Goal: Check status

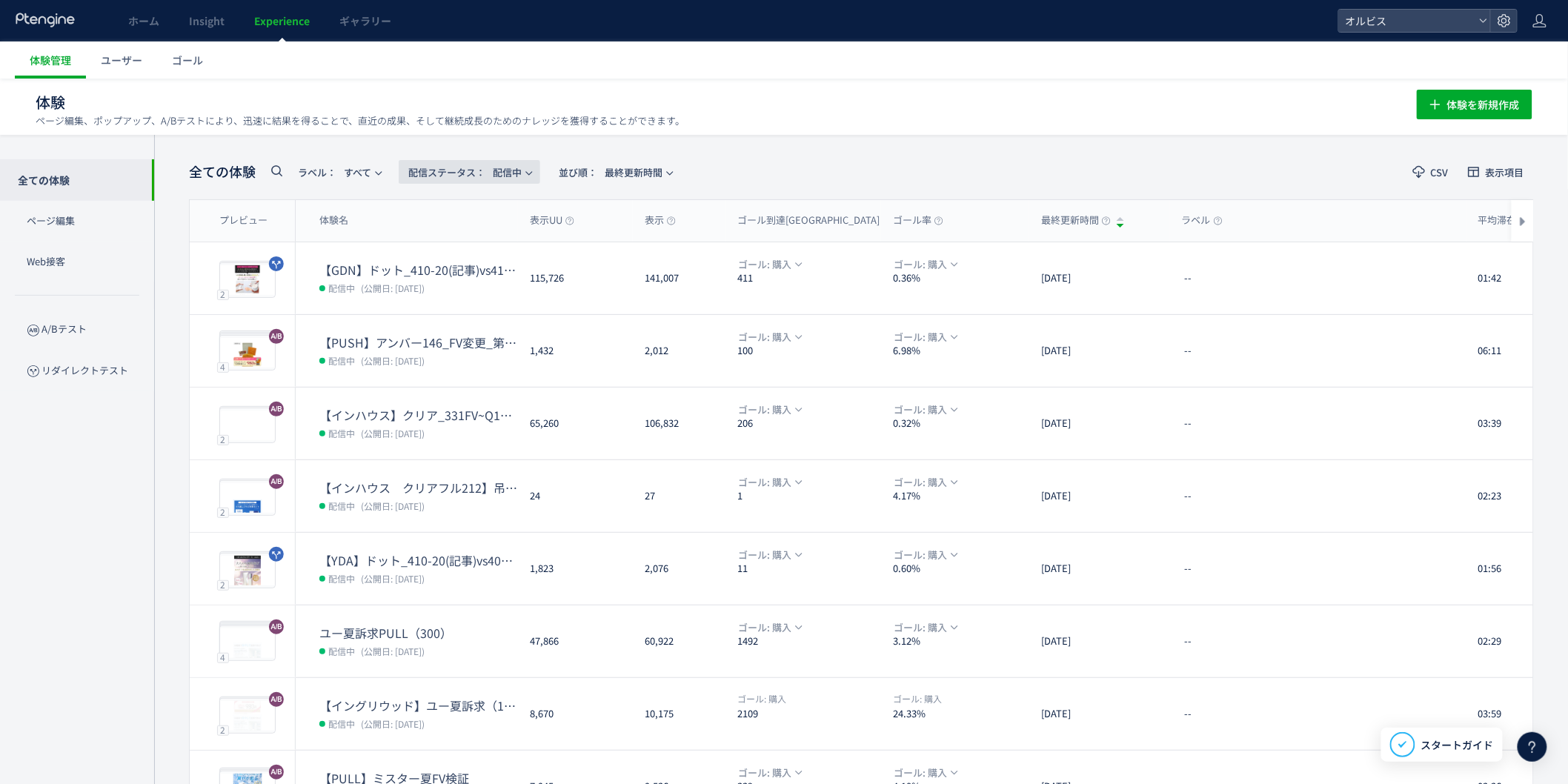
click at [461, 173] on span "配信ステータス​：" at bounding box center [446, 172] width 77 height 14
click at [475, 215] on li "すべて" at bounding box center [474, 213] width 61 height 27
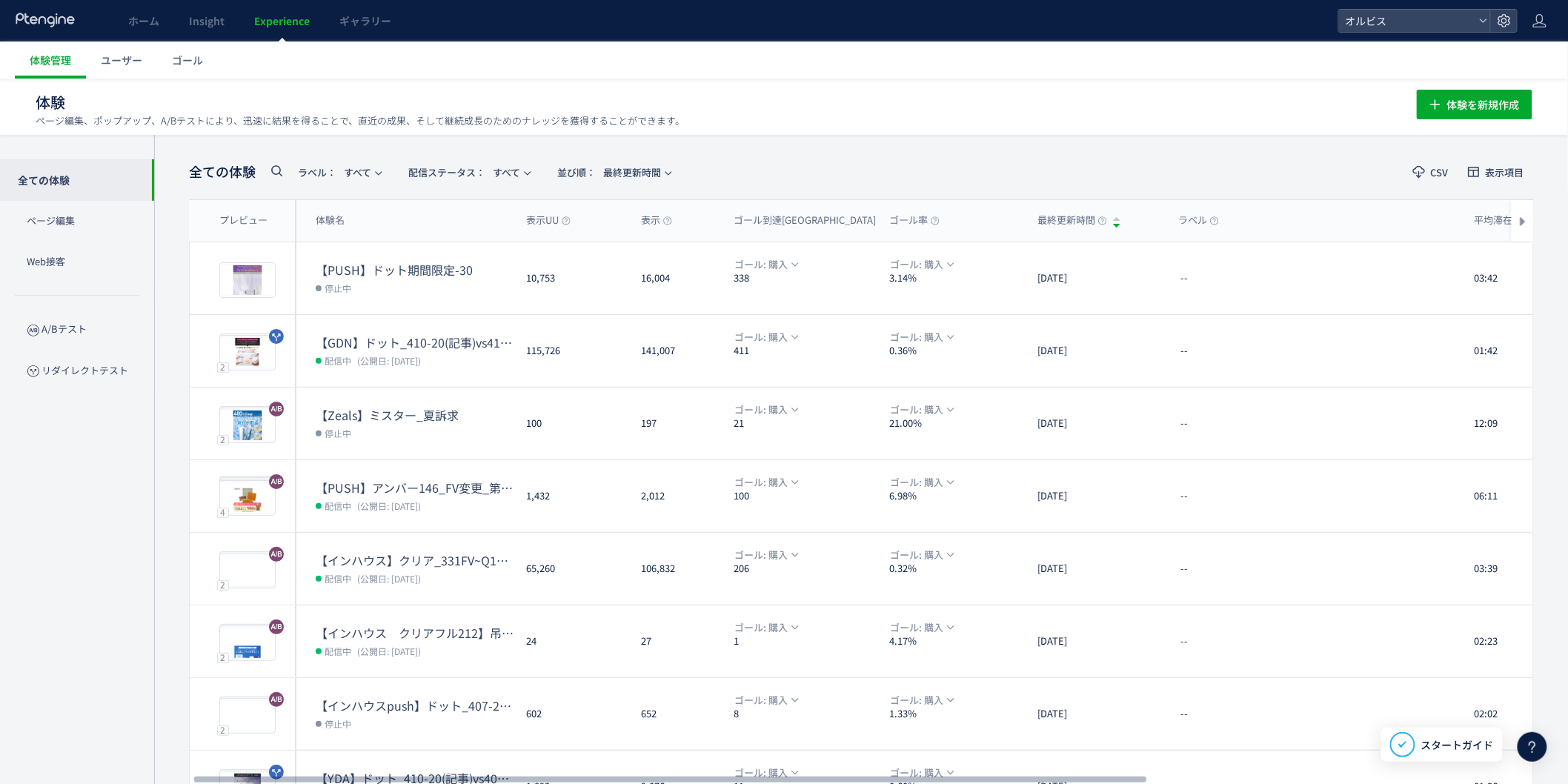
click at [270, 168] on icon at bounding box center [276, 170] width 18 height 18
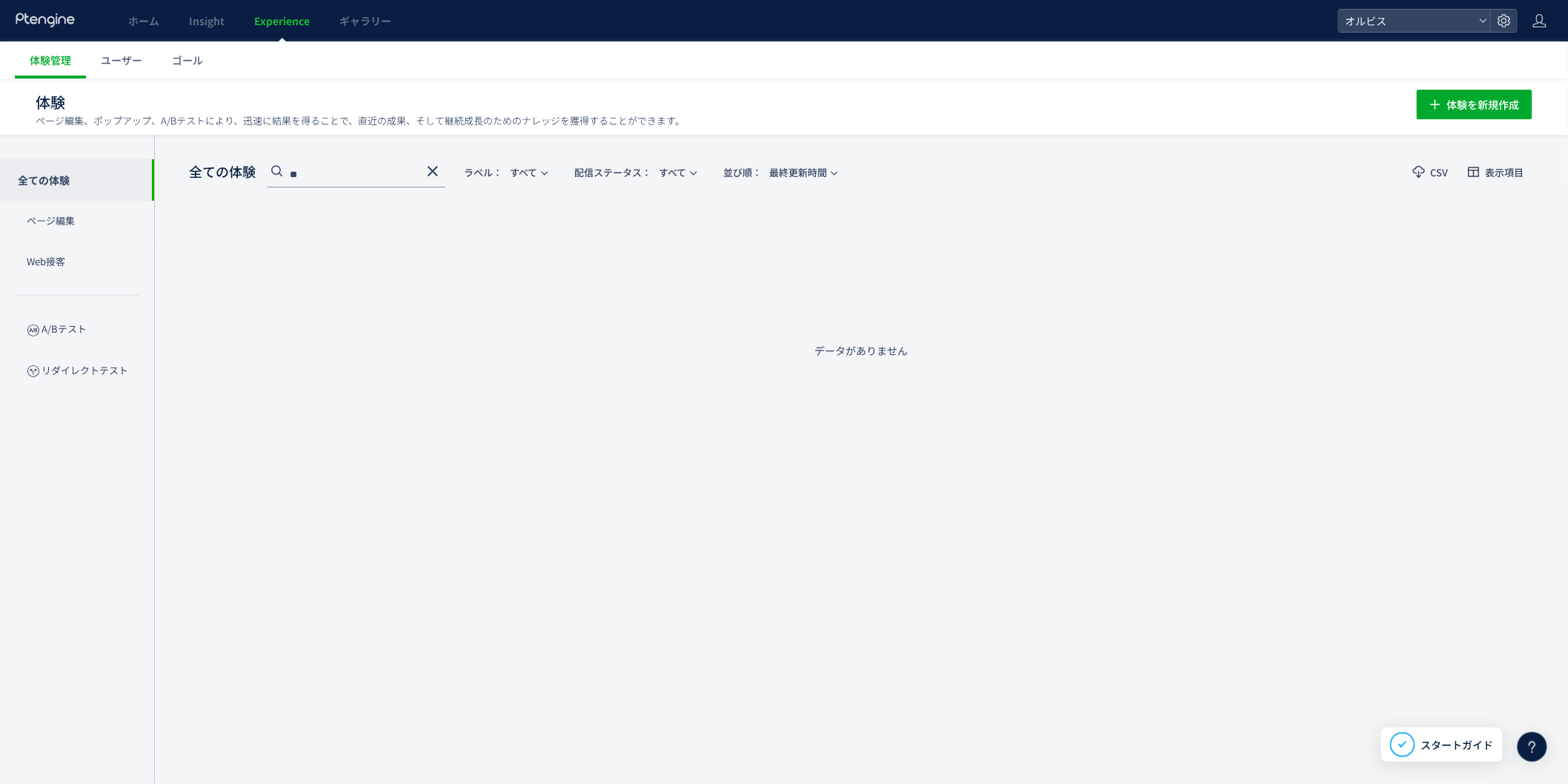
type input "*"
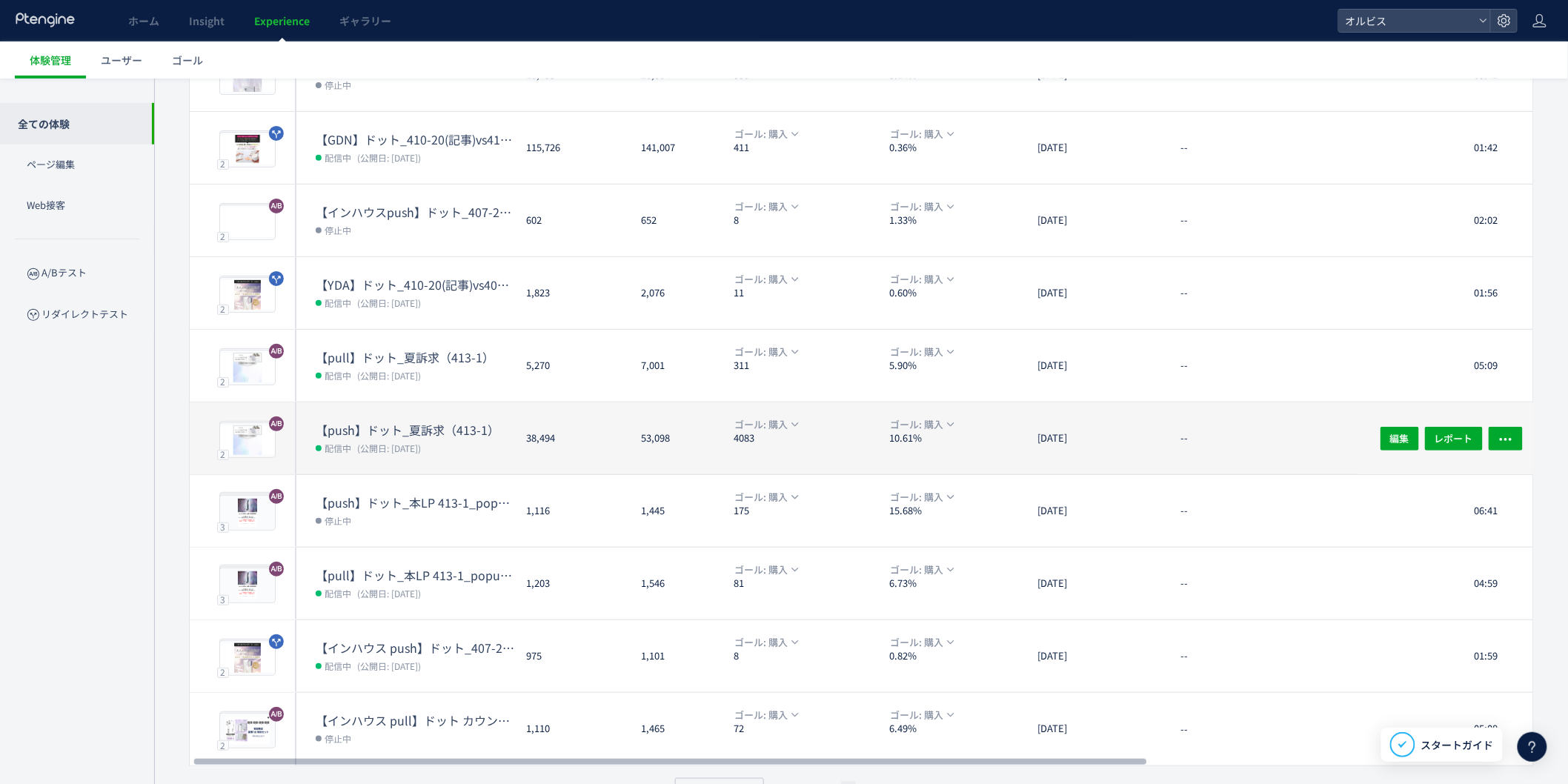
scroll to position [219, 0]
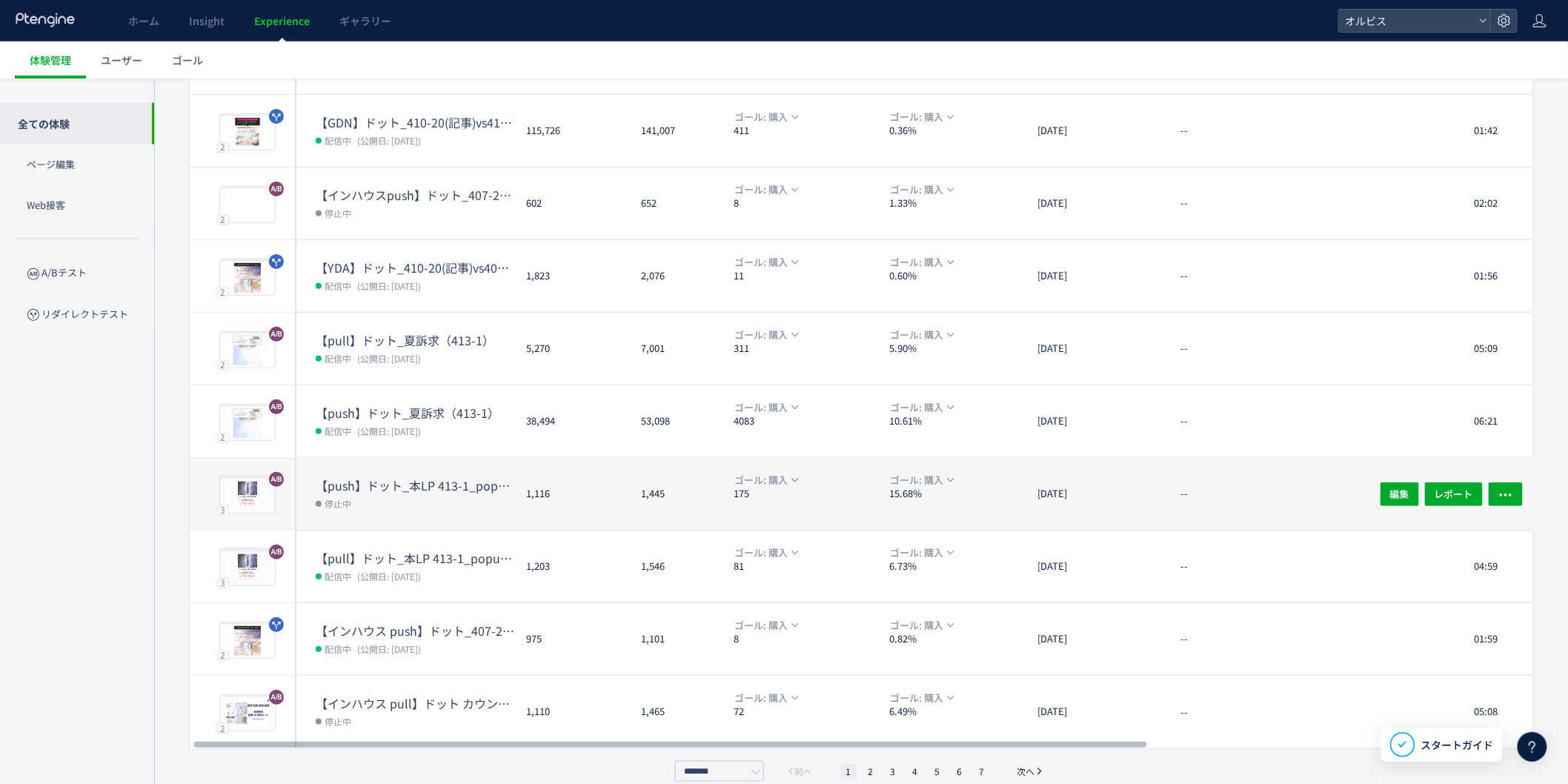
type input "***"
click at [410, 505] on dd "停止中" at bounding box center [414, 504] width 199 height 19
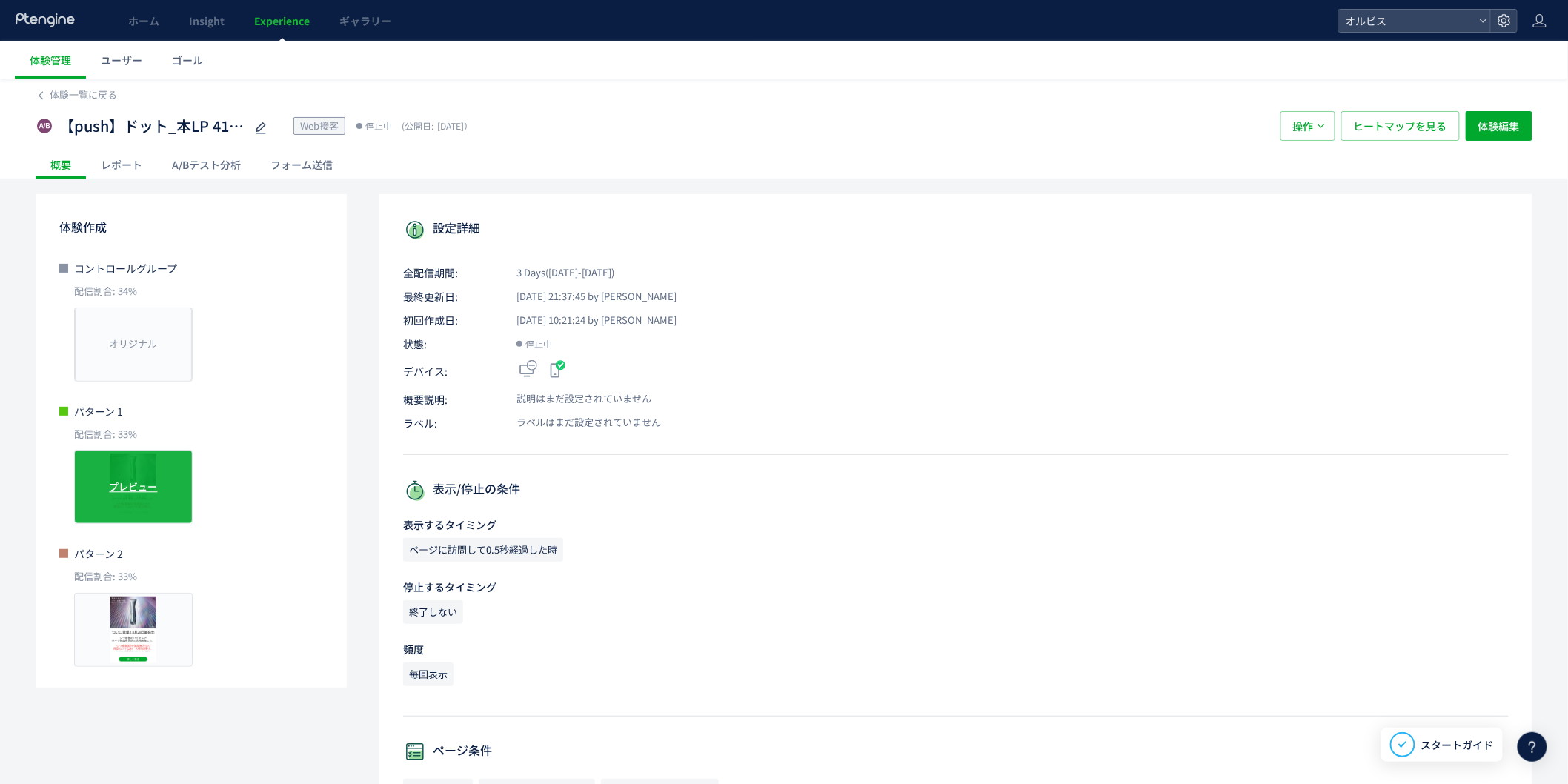
click at [139, 454] on div "プレビュー" at bounding box center [133, 487] width 118 height 74
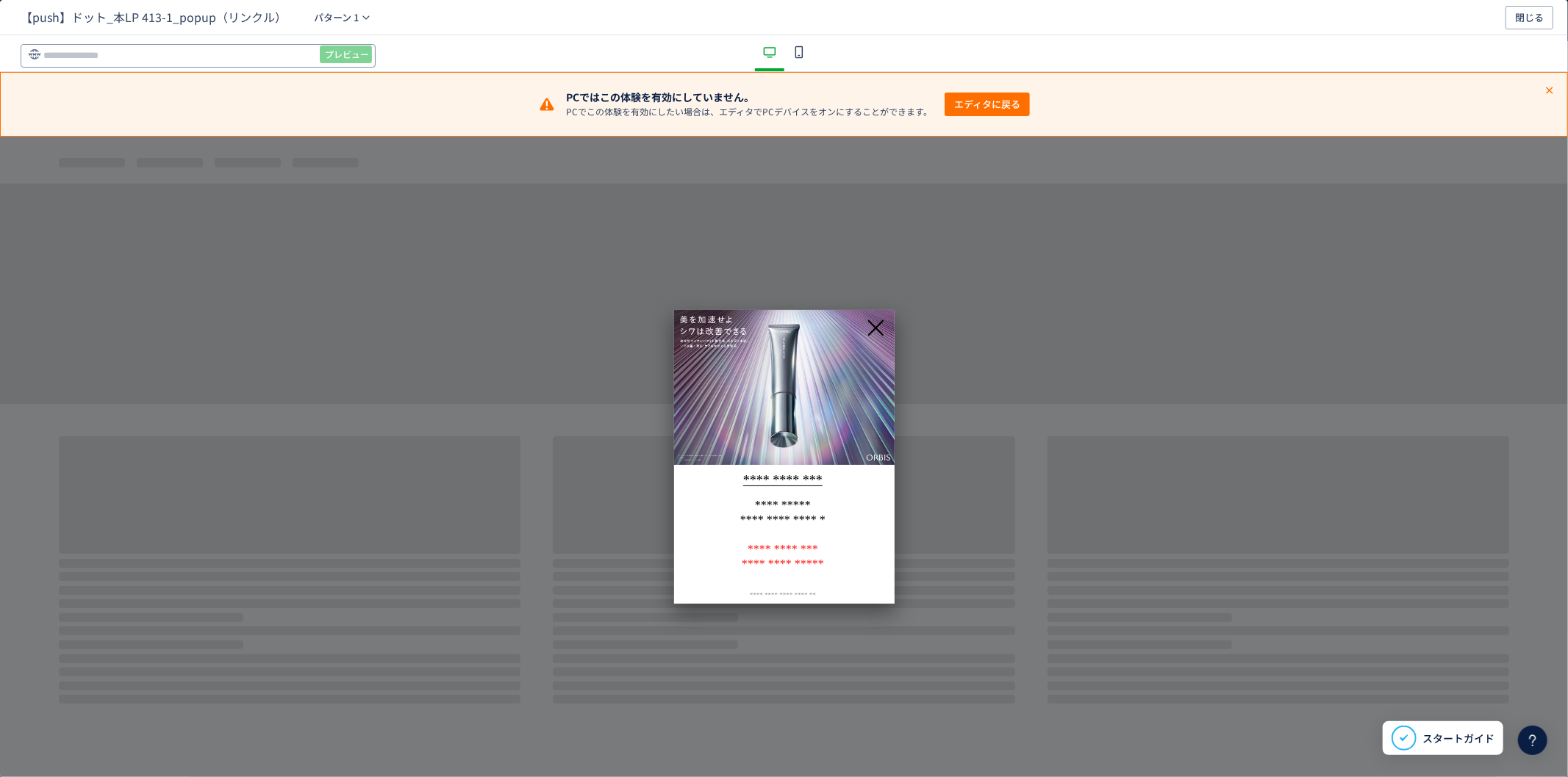
click at [224, 52] on input "dialog" at bounding box center [197, 56] width 355 height 24
paste input "**********"
type input "**********"
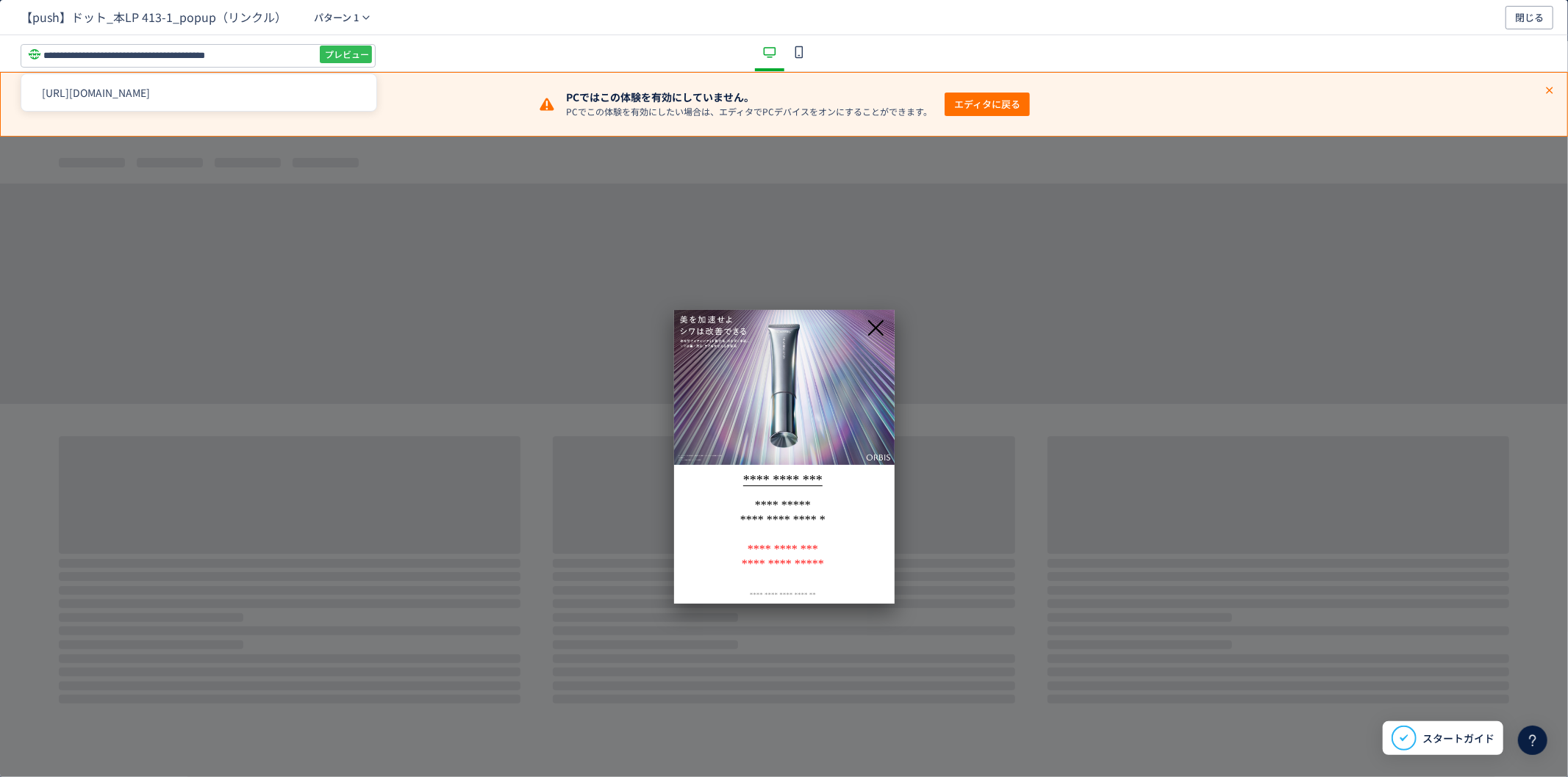
click at [362, 51] on span "プレビュー" at bounding box center [347, 54] width 44 height 24
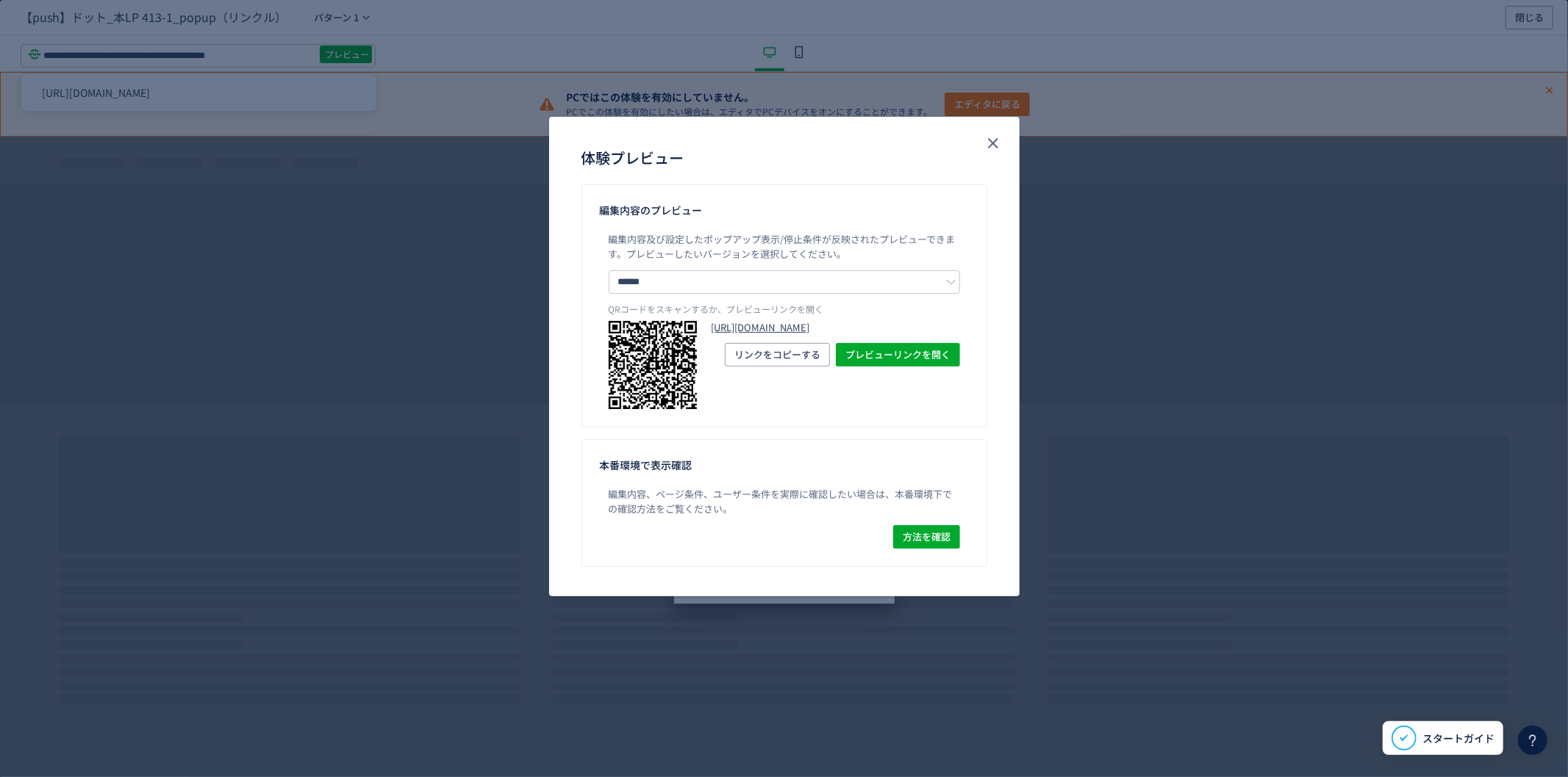
click at [855, 333] on link "[URL][DOMAIN_NAME]" at bounding box center [835, 327] width 249 height 14
click at [988, 144] on icon "close" at bounding box center [993, 143] width 17 height 17
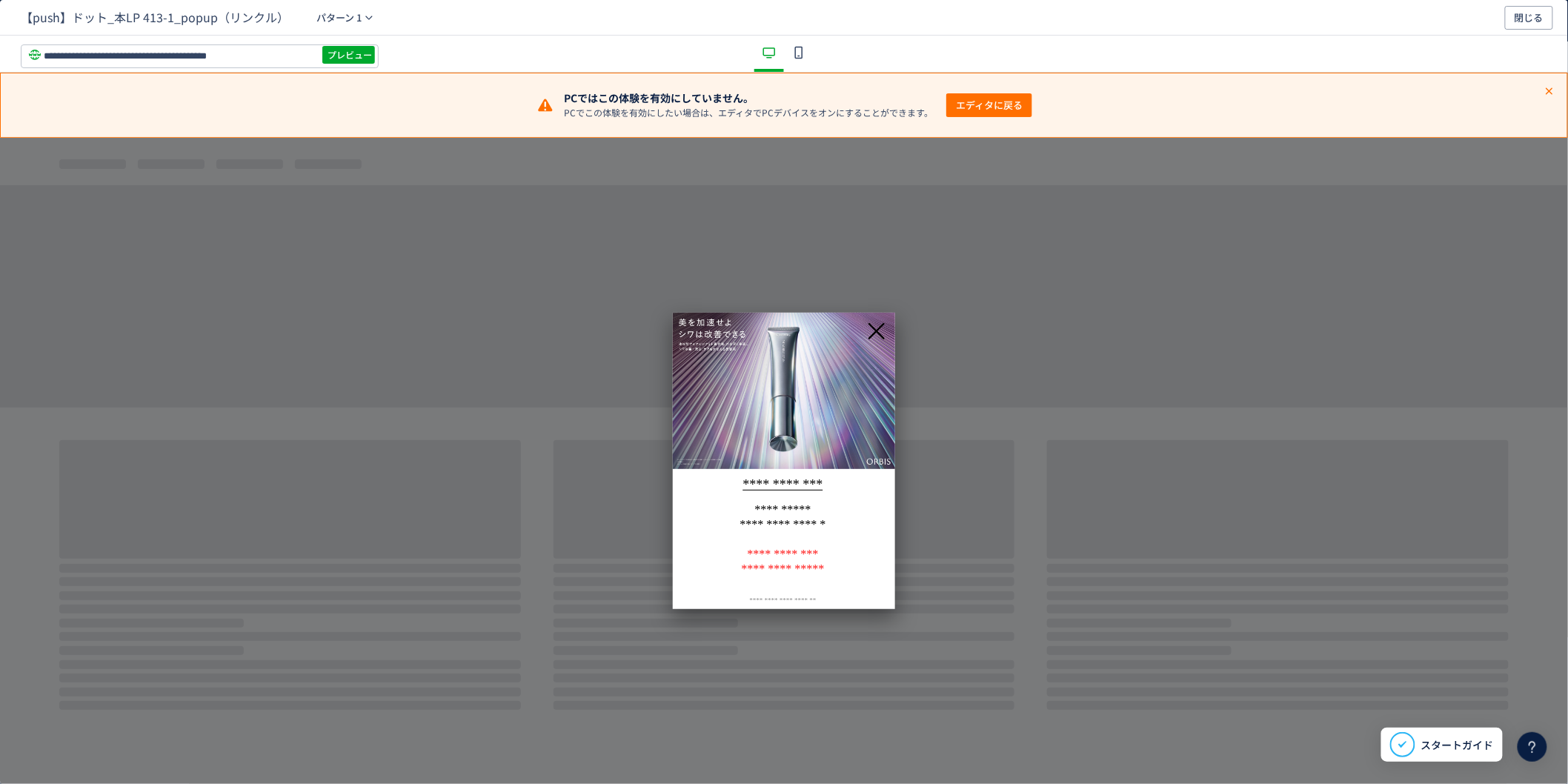
click at [801, 43] on div "dialog" at bounding box center [798, 53] width 30 height 36
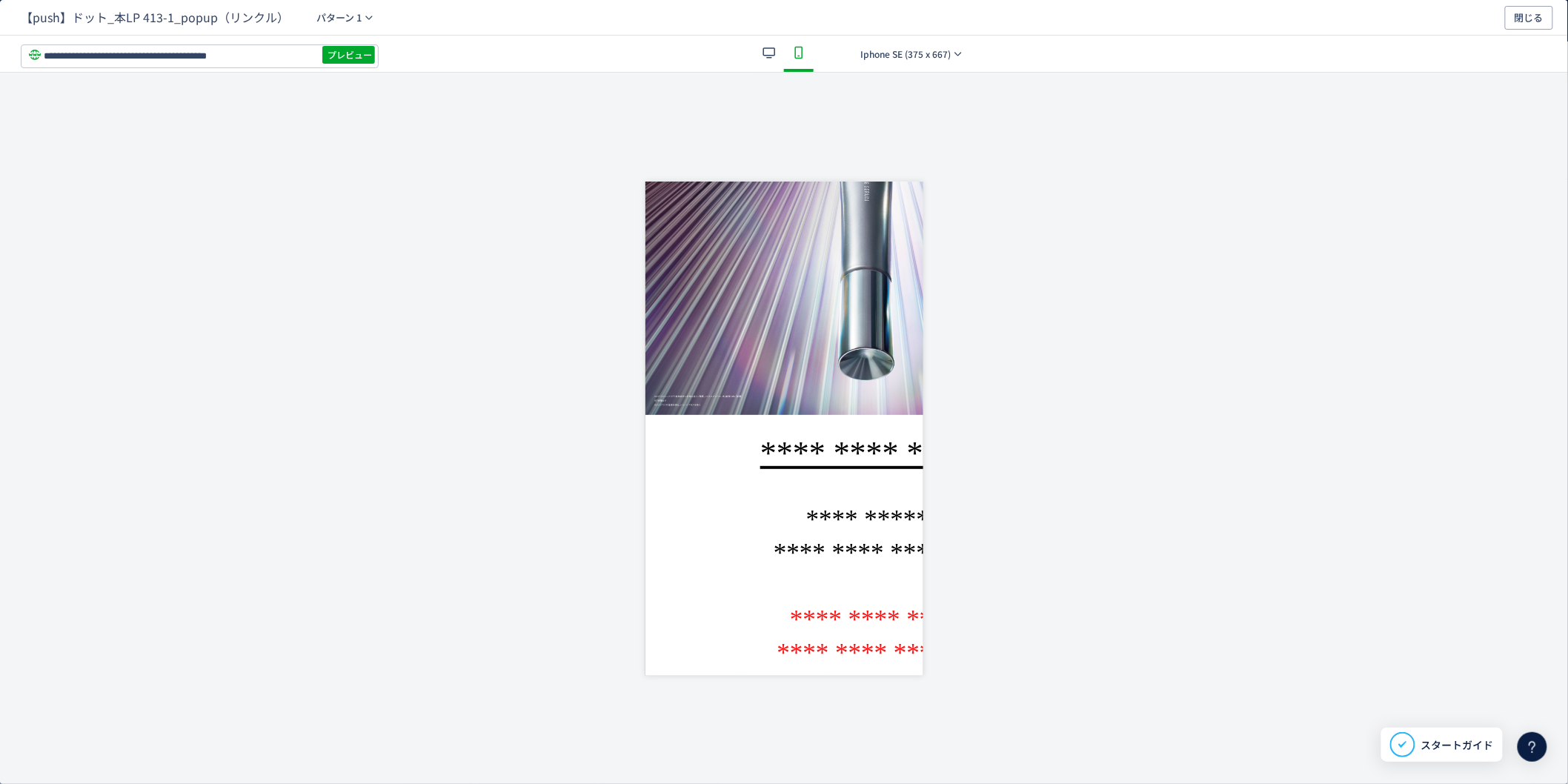
click at [772, 54] on icon "dialog" at bounding box center [769, 52] width 18 height 18
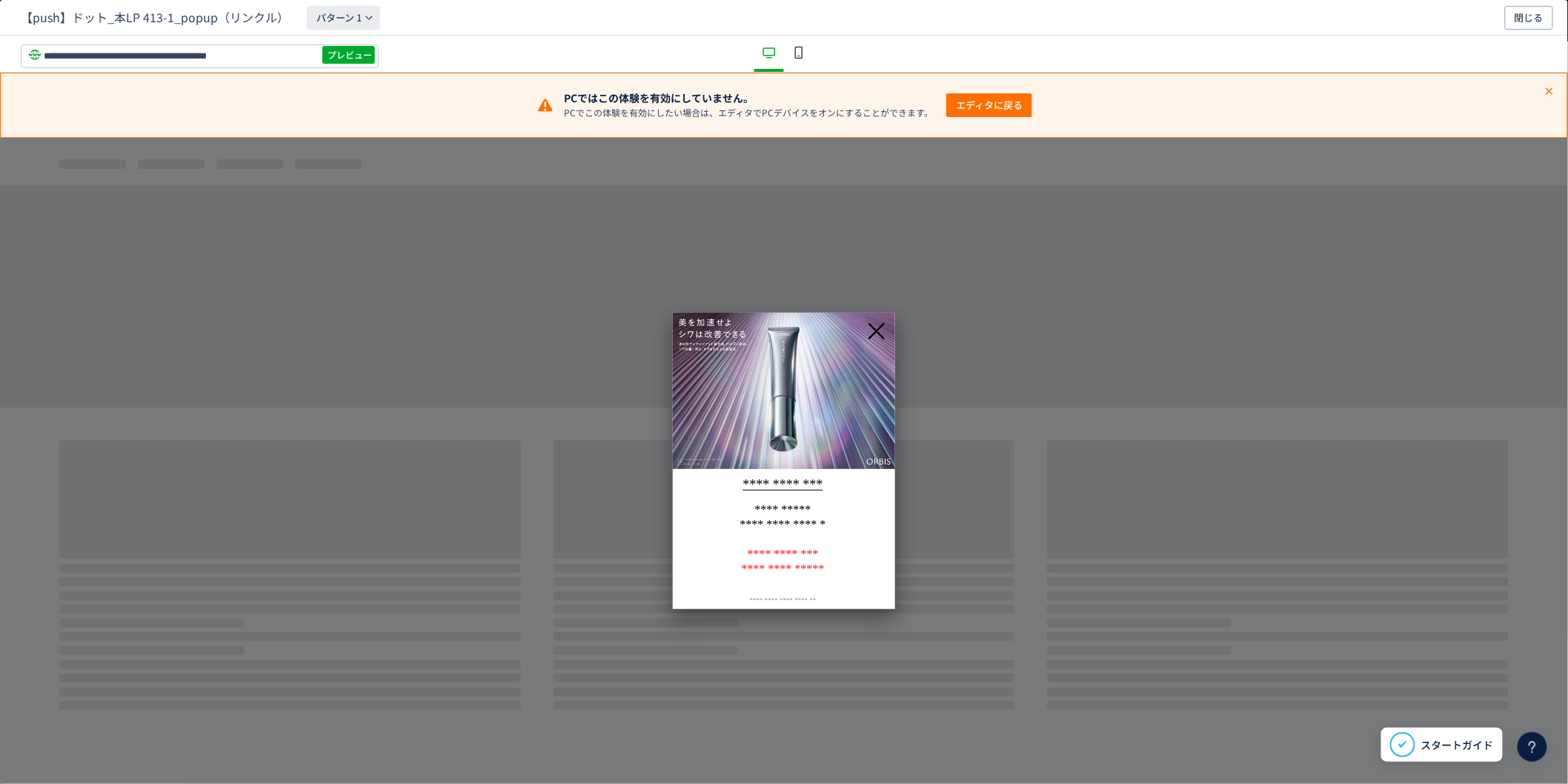
click at [343, 22] on span "パターン 1" at bounding box center [339, 18] width 45 height 24
click at [340, 112] on li "パターン 2" at bounding box center [340, 112] width 132 height 27
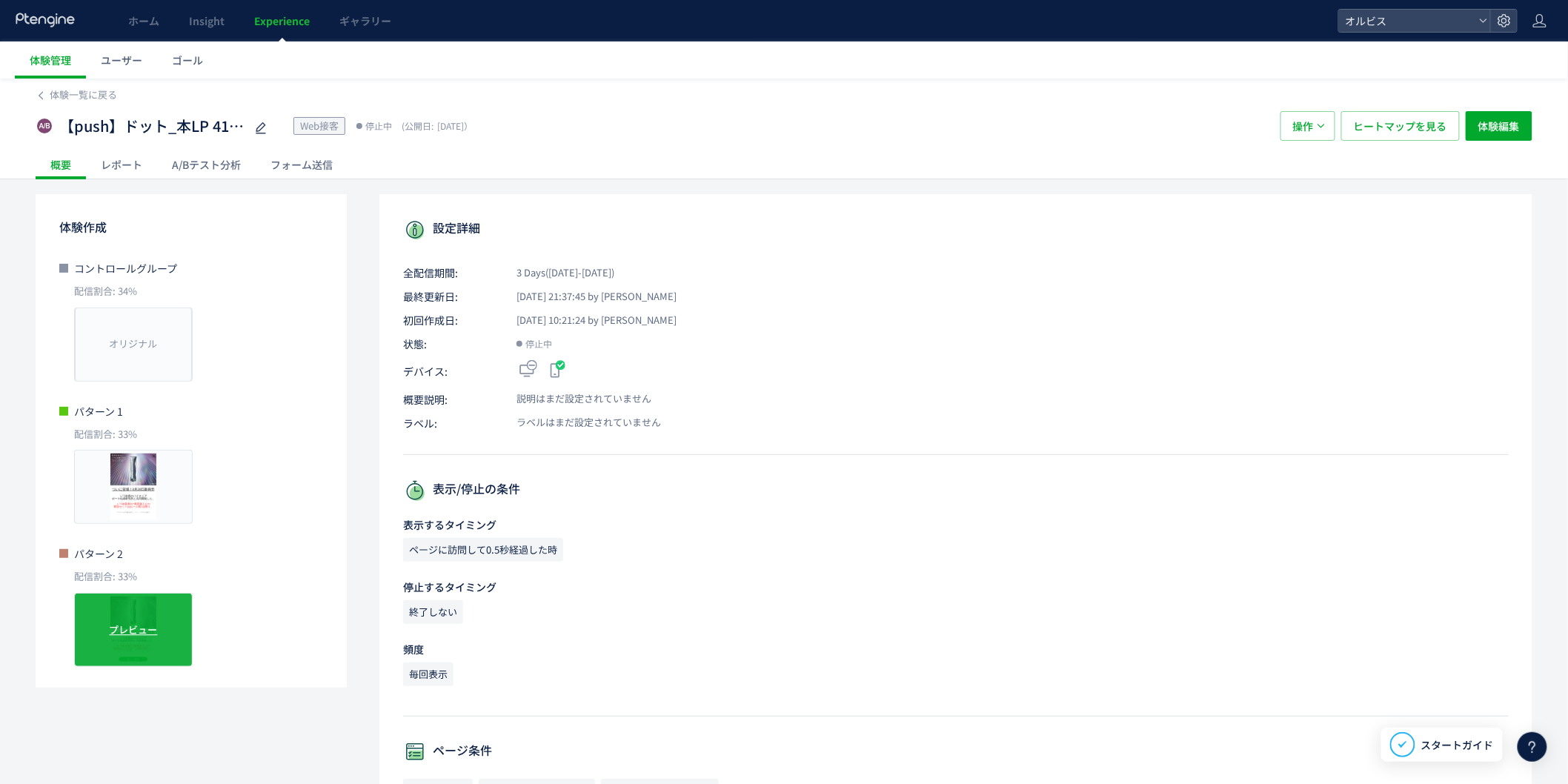
click at [117, 650] on div "プレビュー" at bounding box center [133, 630] width 118 height 74
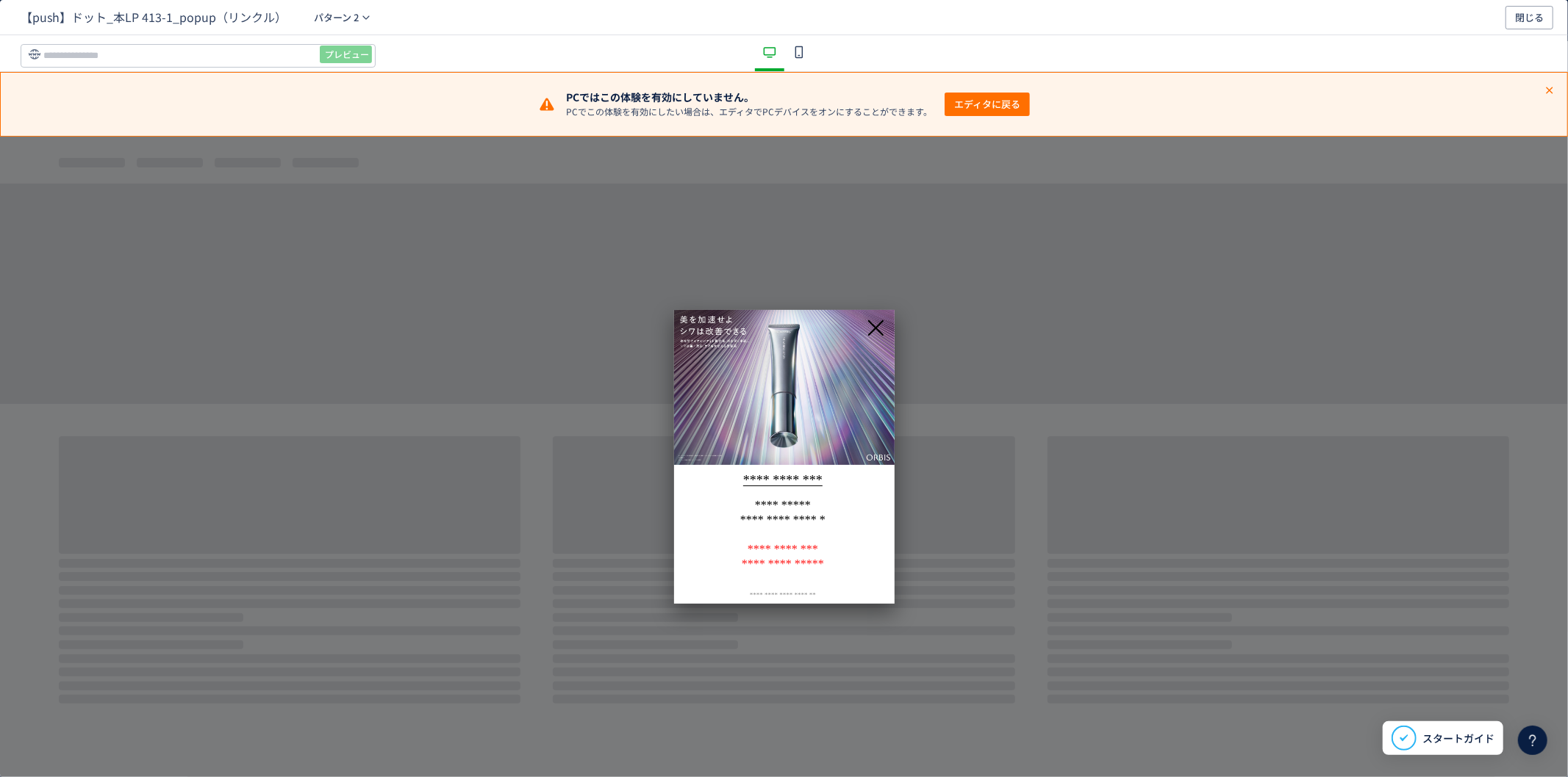
click at [805, 55] on icon "dialog" at bounding box center [798, 51] width 17 height 17
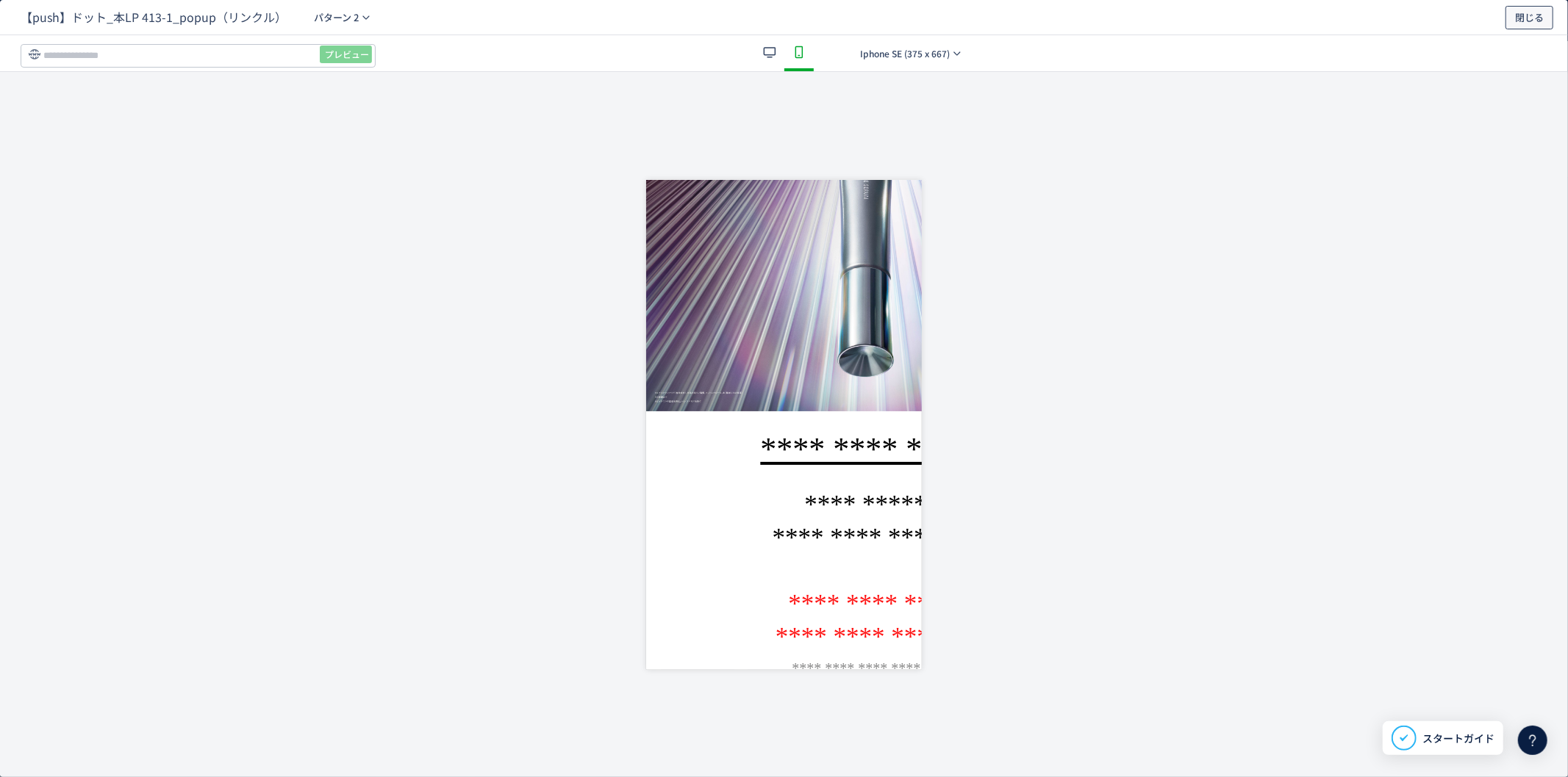
click at [1517, 17] on span "閉じる" at bounding box center [1529, 17] width 28 height 24
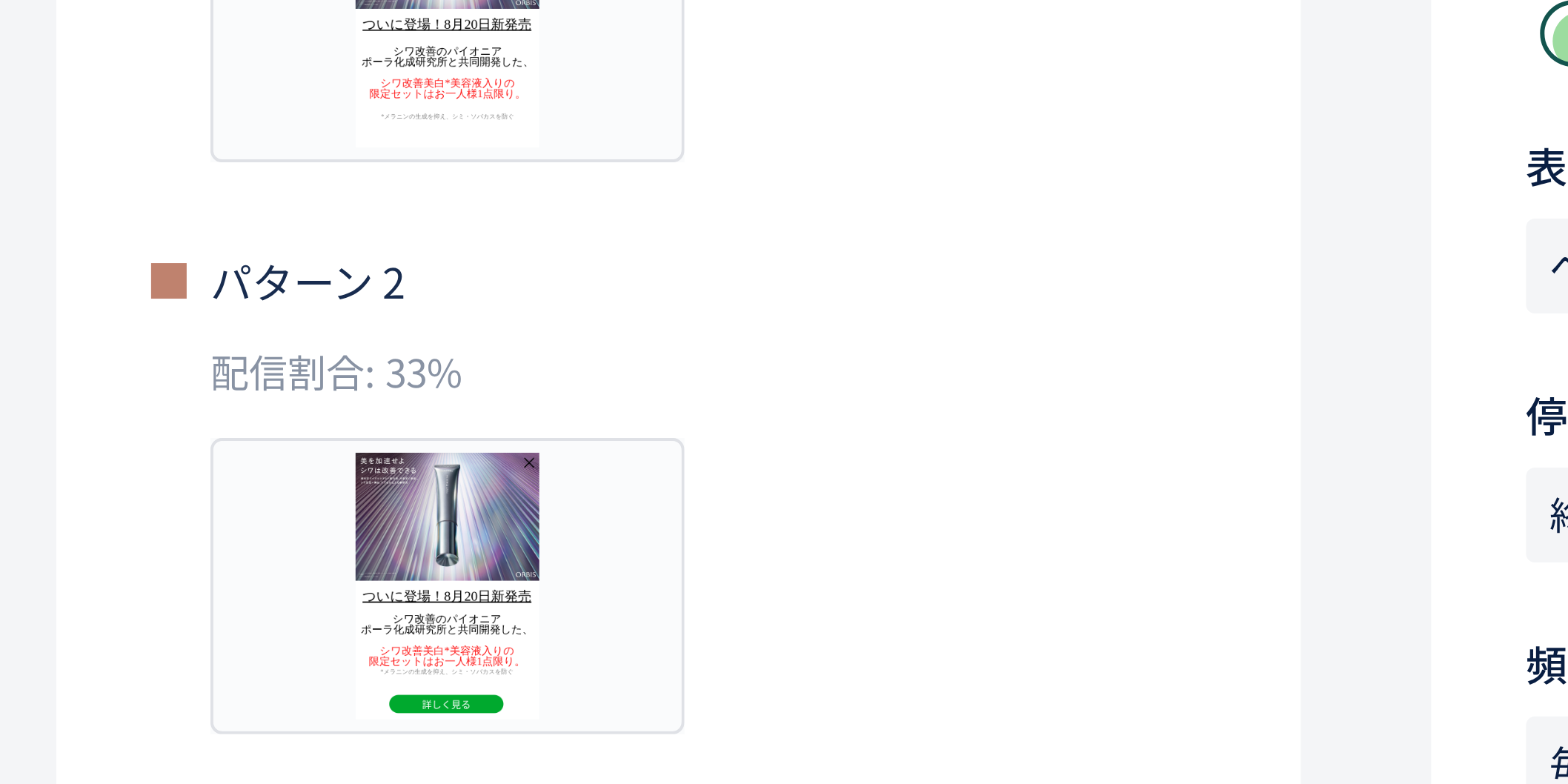
click at [290, 572] on p "配信割合: 33%" at bounding box center [191, 577] width 264 height 14
